Goal: Navigation & Orientation: Find specific page/section

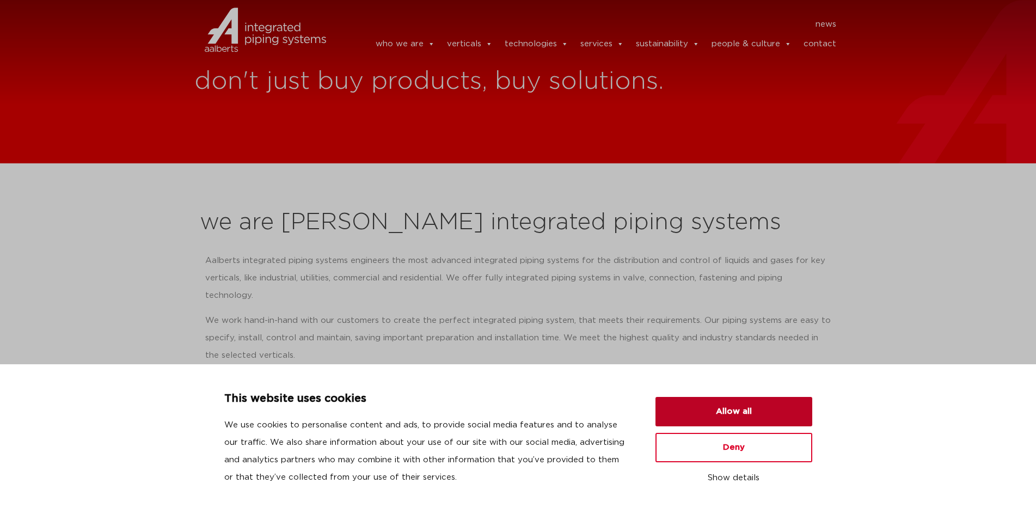
click at [731, 414] on button "Allow all" at bounding box center [734, 411] width 157 height 29
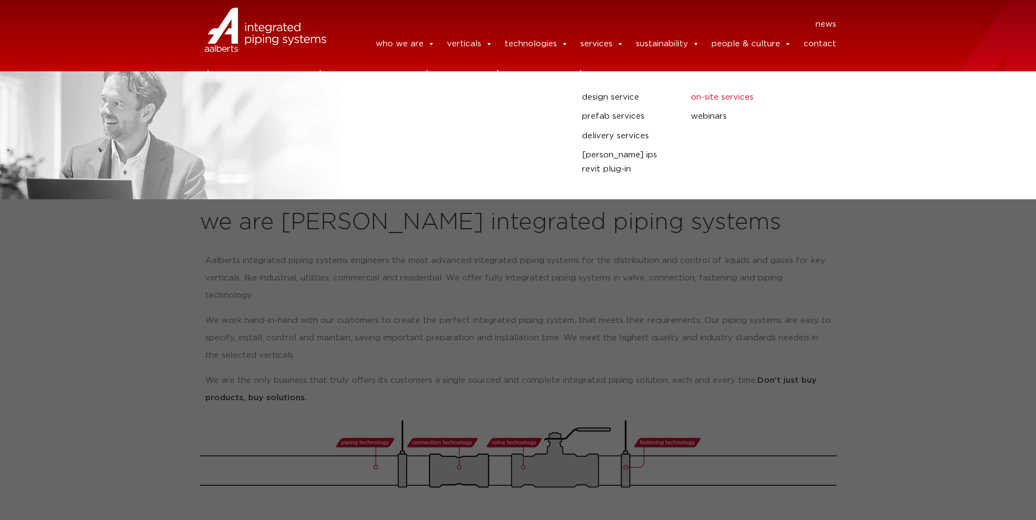
click at [721, 97] on link "on-site services" at bounding box center [737, 97] width 93 height 14
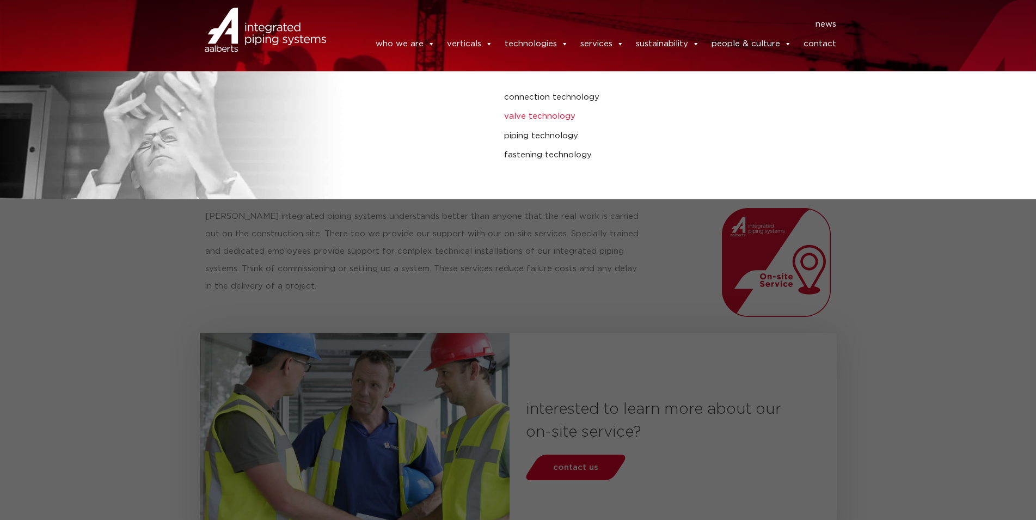
click at [545, 117] on link "valve technology" at bounding box center [698, 116] width 389 height 14
